Goal: Find contact information: Obtain details needed to contact an individual or organization

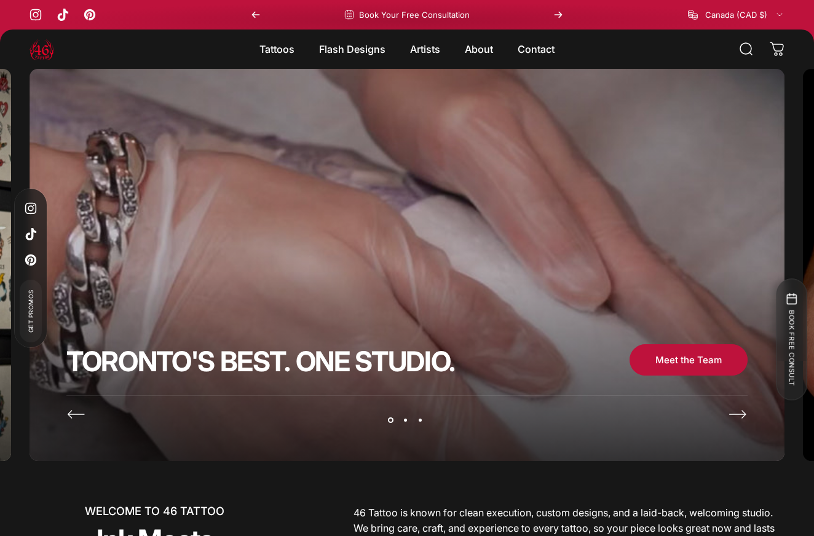
click at [727, 421] on video "Slideshow about our brand" at bounding box center [407, 271] width 755 height 405
click at [742, 422] on icon "Next" at bounding box center [738, 415] width 20 height 20
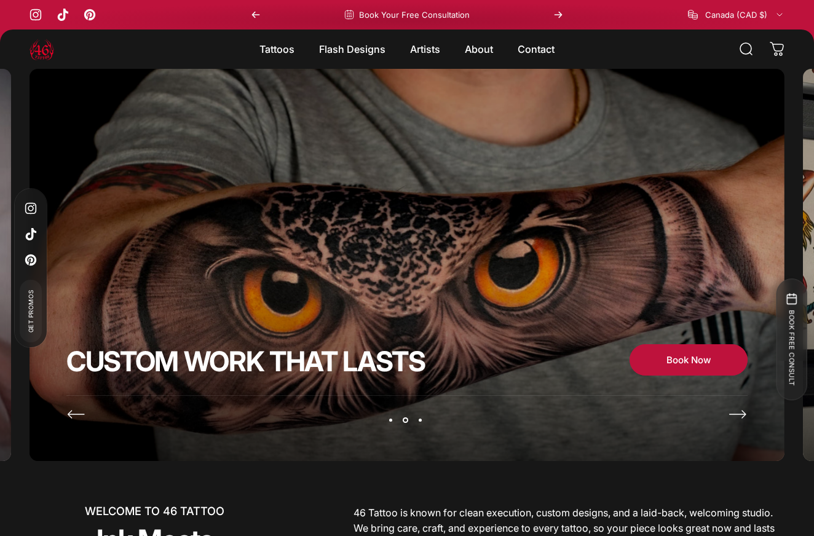
click at [742, 422] on icon "Next" at bounding box center [738, 415] width 20 height 20
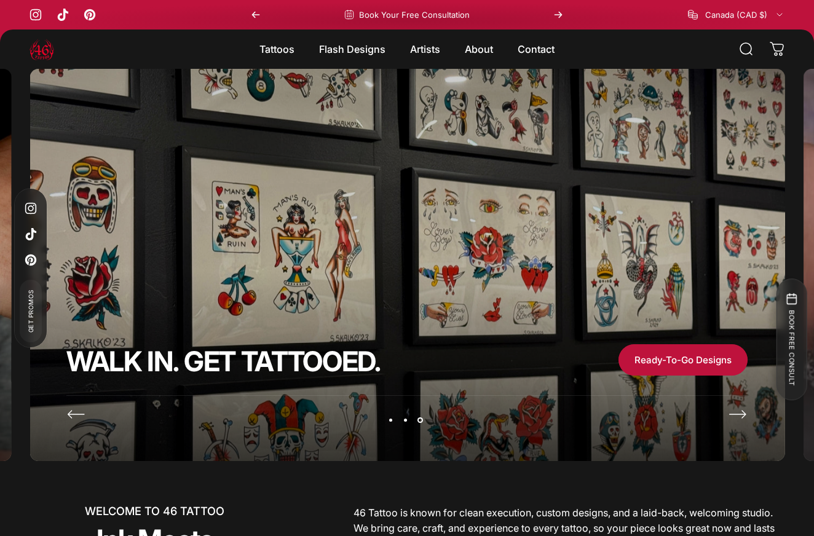
click at [742, 424] on icon "Next" at bounding box center [738, 415] width 20 height 20
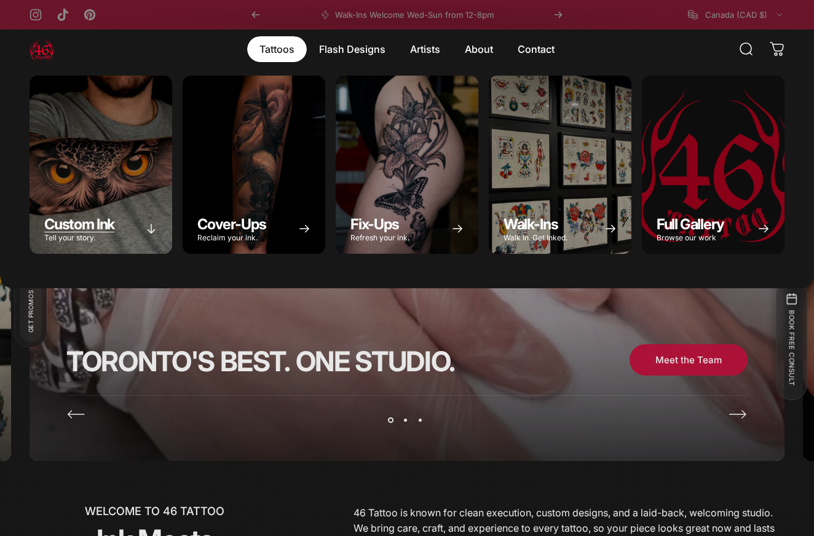
click at [132, 202] on div "Custom Ink" at bounding box center [101, 165] width 143 height 178
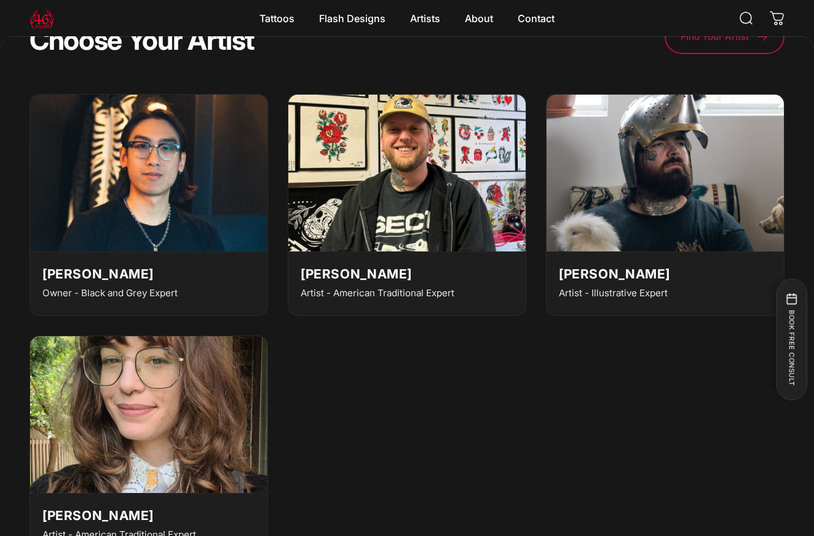
scroll to position [3159, 0]
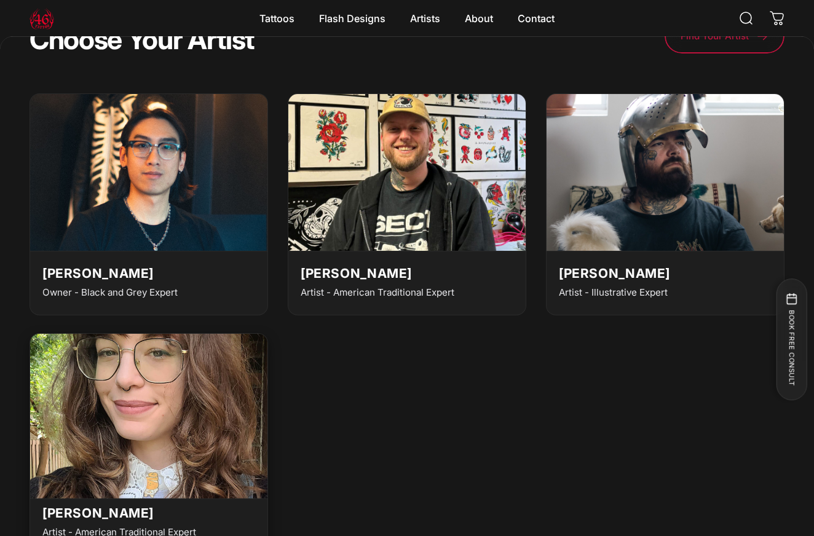
click at [199, 425] on img at bounding box center [148, 412] width 261 height 173
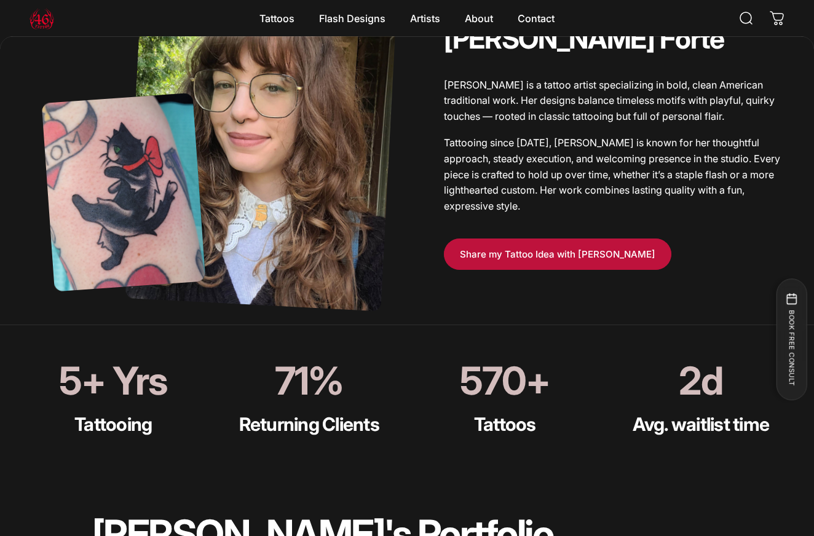
scroll to position [554, 0]
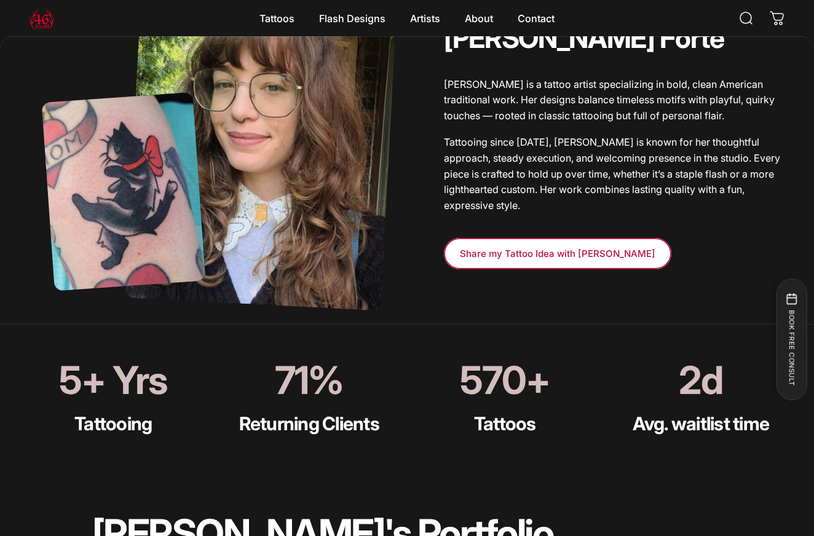
click at [491, 250] on span at bounding box center [557, 254] width 341 height 63
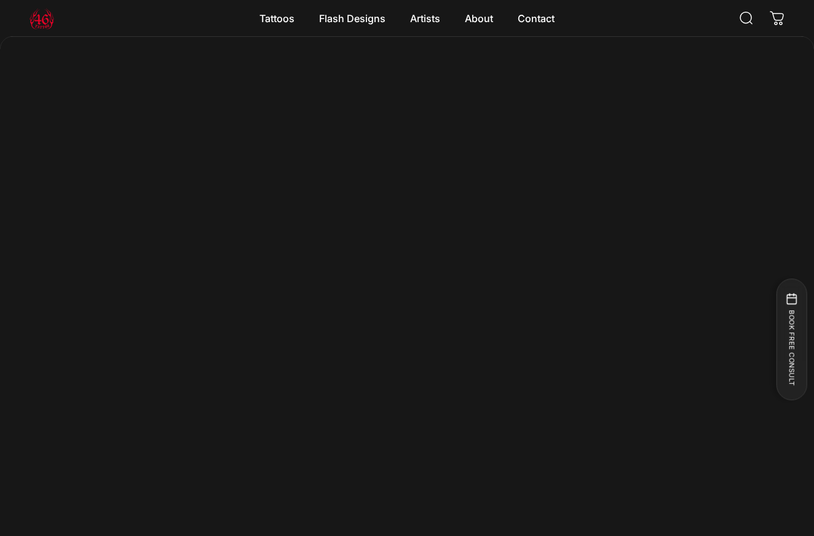
scroll to position [646, 0]
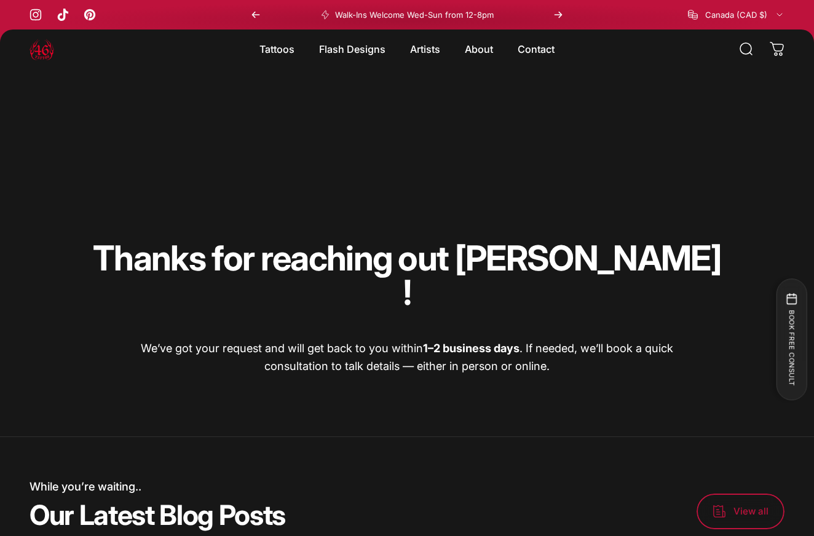
click at [259, 25] on button "Previous" at bounding box center [255, 15] width 27 height 30
click at [255, 20] on button "Previous" at bounding box center [255, 15] width 27 height 30
click at [28, 10] on link "Instagram" at bounding box center [33, 13] width 12 height 12
